Goal: Transaction & Acquisition: Purchase product/service

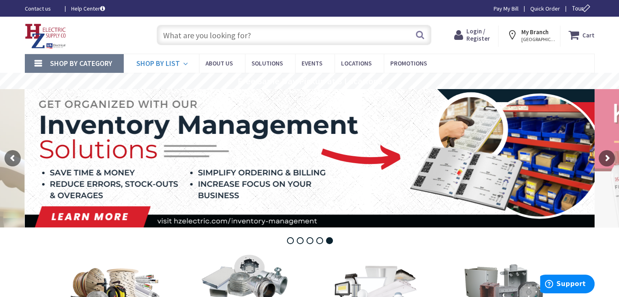
click at [185, 64] on icon at bounding box center [187, 64] width 8 height 18
click at [92, 63] on span "Shop By Category" at bounding box center [81, 63] width 62 height 9
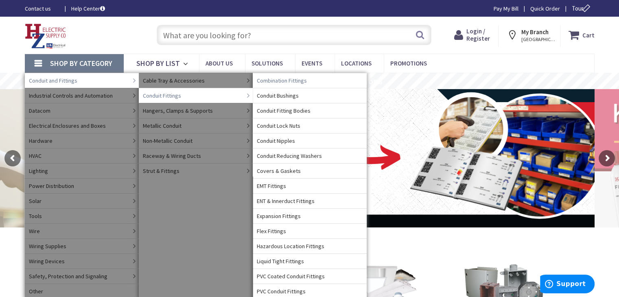
click at [271, 83] on span "Combination Fittings" at bounding box center [282, 80] width 50 height 8
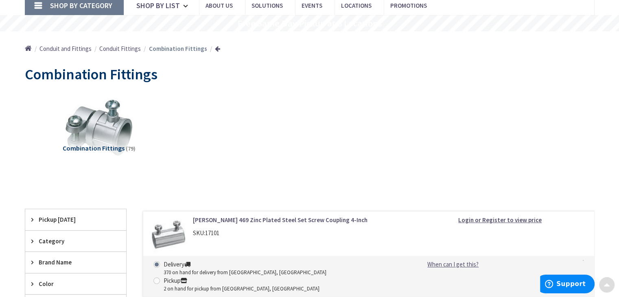
scroll to position [59, 0]
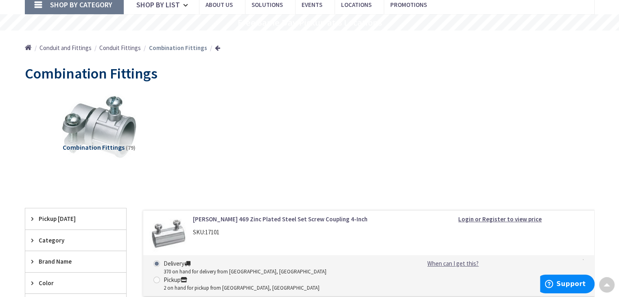
click at [86, 128] on img at bounding box center [99, 127] width 74 height 74
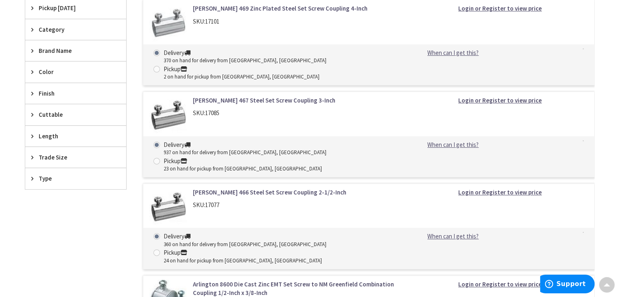
scroll to position [279, 0]
